Goal: Task Accomplishment & Management: Use online tool/utility

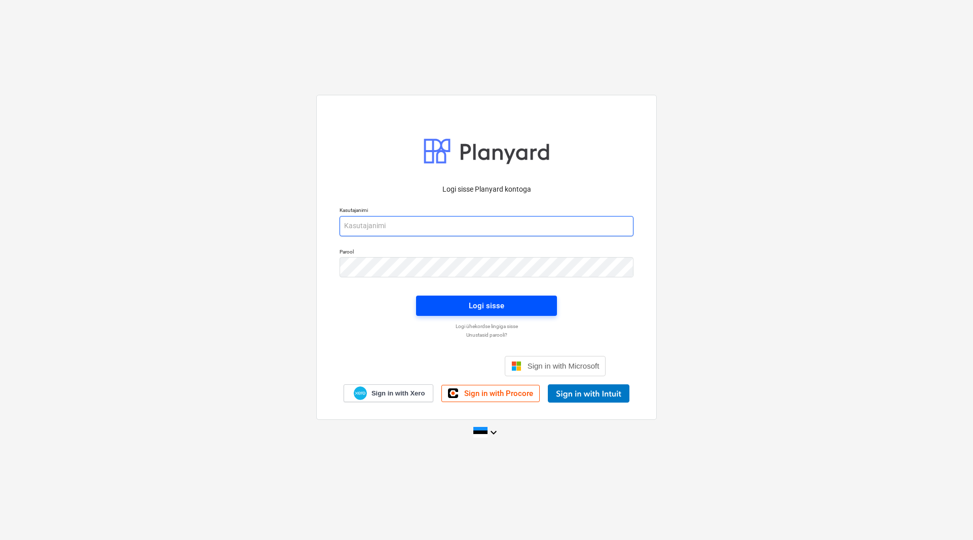
type input "[EMAIL_ADDRESS][DOMAIN_NAME]"
click at [512, 308] on span "Logi sisse" at bounding box center [486, 305] width 117 height 13
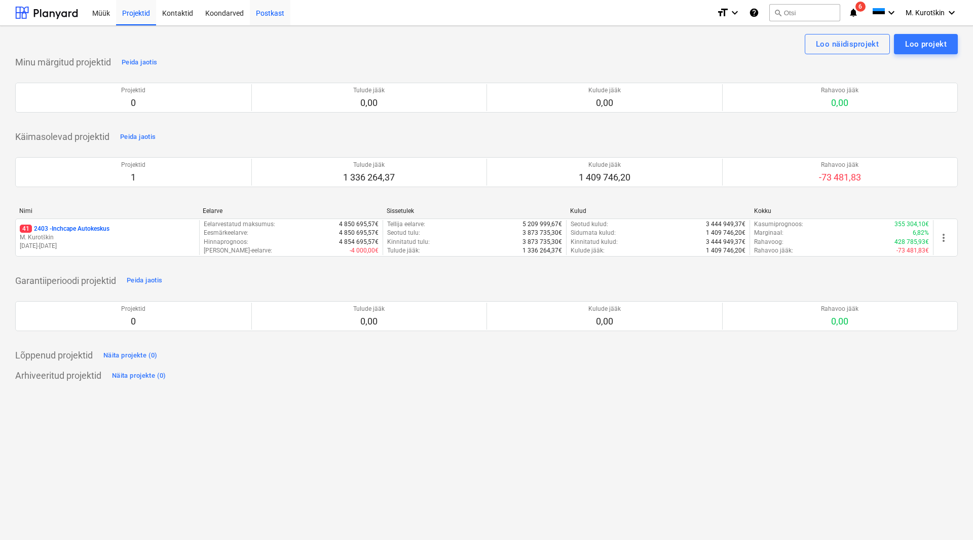
click at [277, 17] on div "Postkast" at bounding box center [270, 12] width 41 height 26
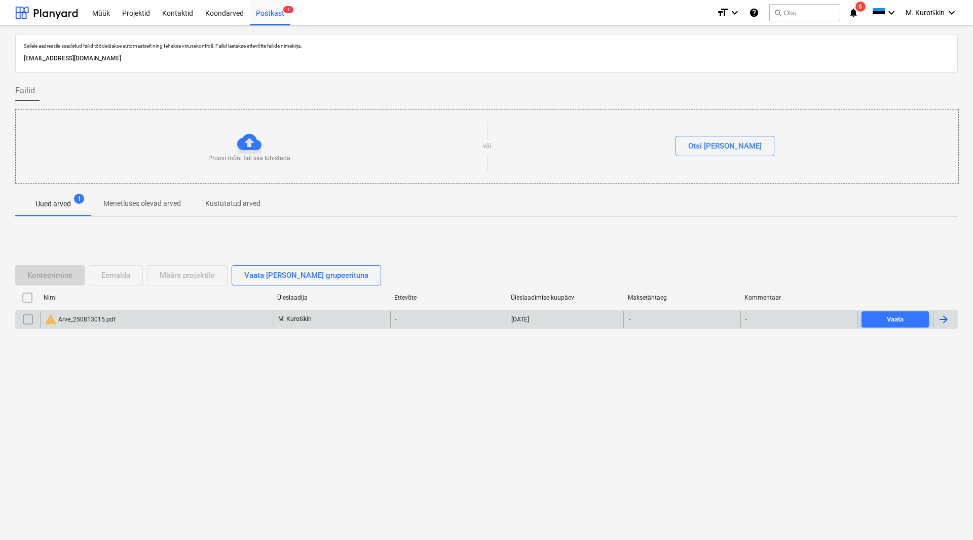
click at [79, 320] on div "warning Arve_250813015.pdf" at bounding box center [80, 319] width 71 height 12
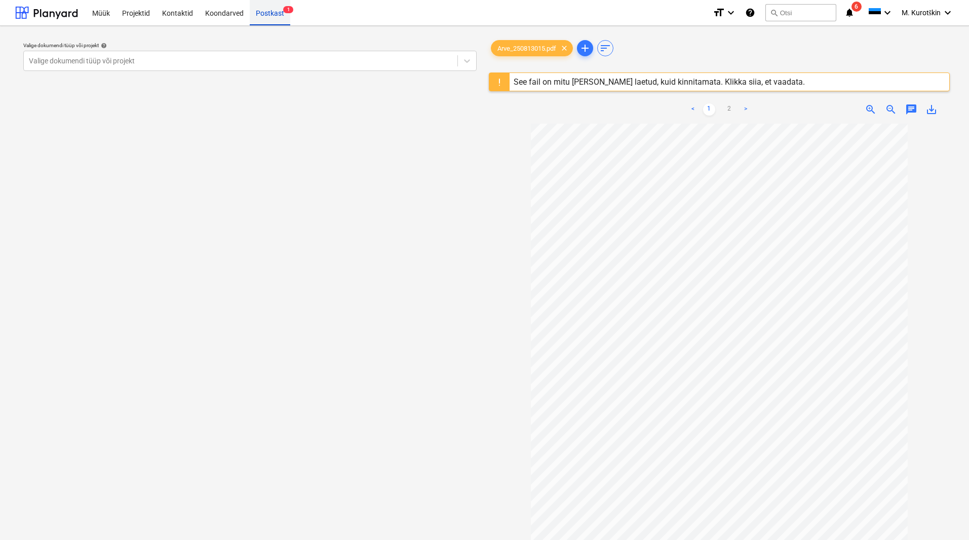
click at [263, 9] on div "Postkast 1" at bounding box center [270, 12] width 41 height 26
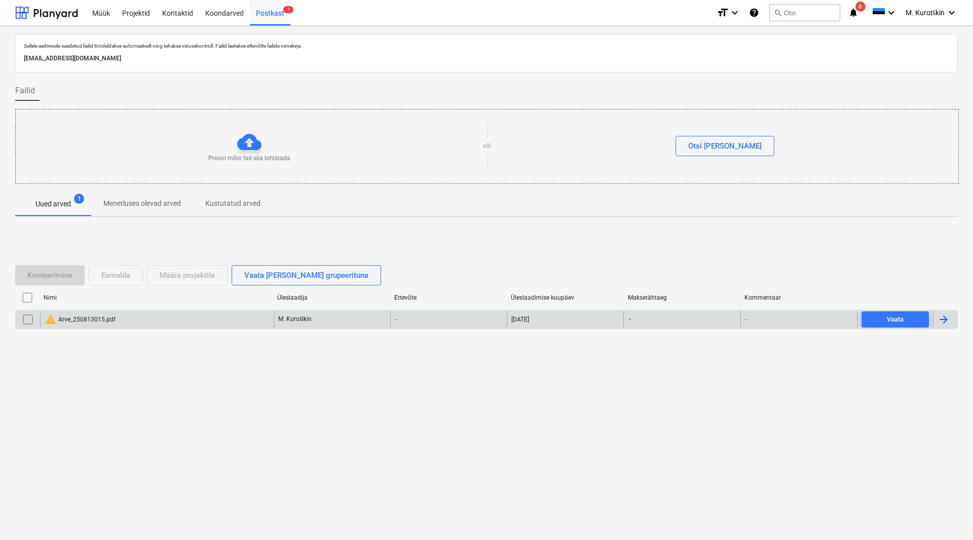
click at [85, 319] on div "warning Arve_250813015.pdf" at bounding box center [80, 319] width 71 height 12
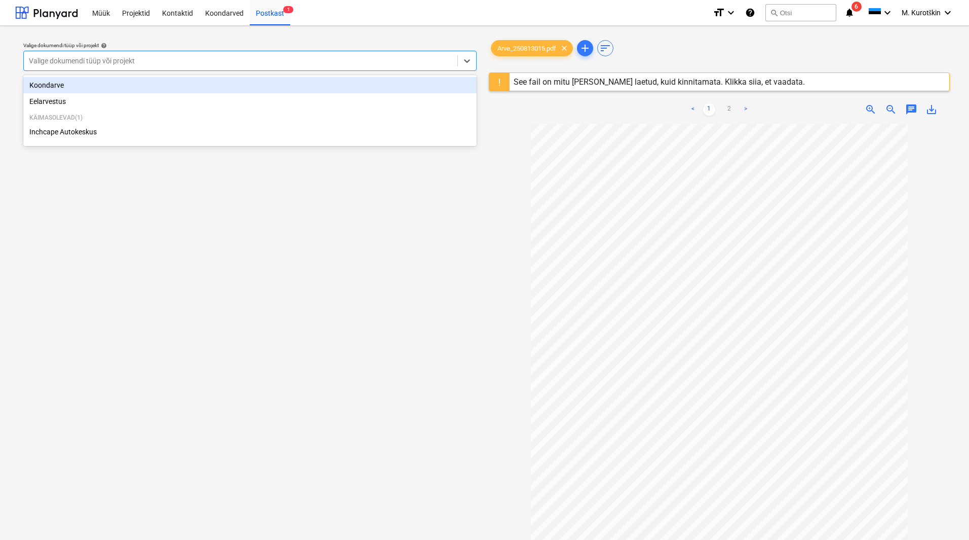
click at [287, 63] on div at bounding box center [241, 61] width 424 height 10
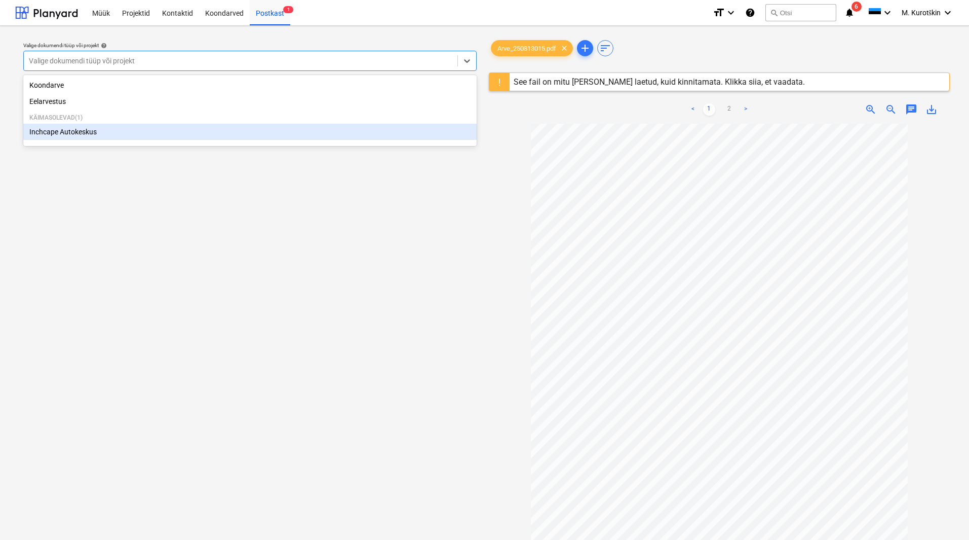
click at [219, 132] on div "Inchcape Autokeskus" at bounding box center [250, 132] width 454 height 16
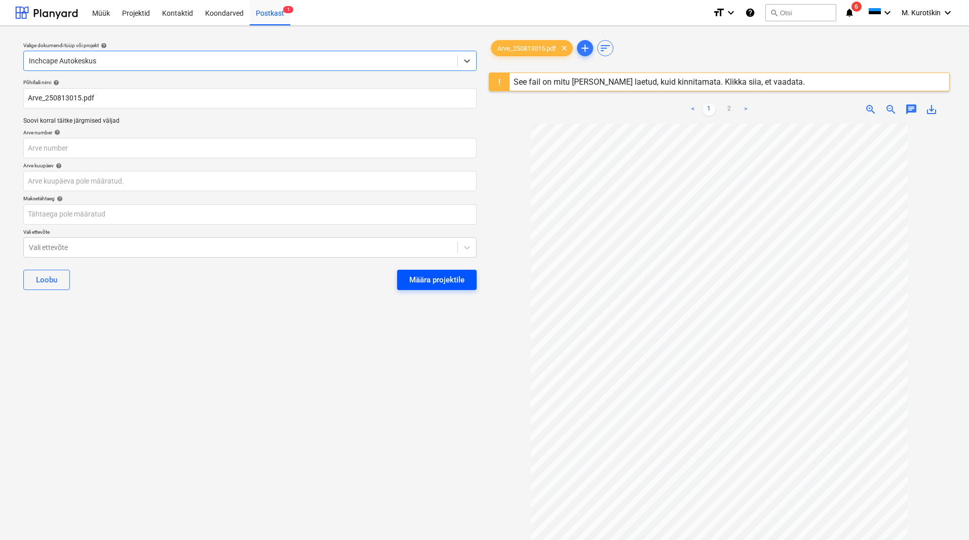
click at [421, 287] on button "Määra projektile" at bounding box center [437, 280] width 80 height 20
click at [421, 287] on div "Määra projektile" at bounding box center [437, 280] width 80 height 20
